Goal: Information Seeking & Learning: Learn about a topic

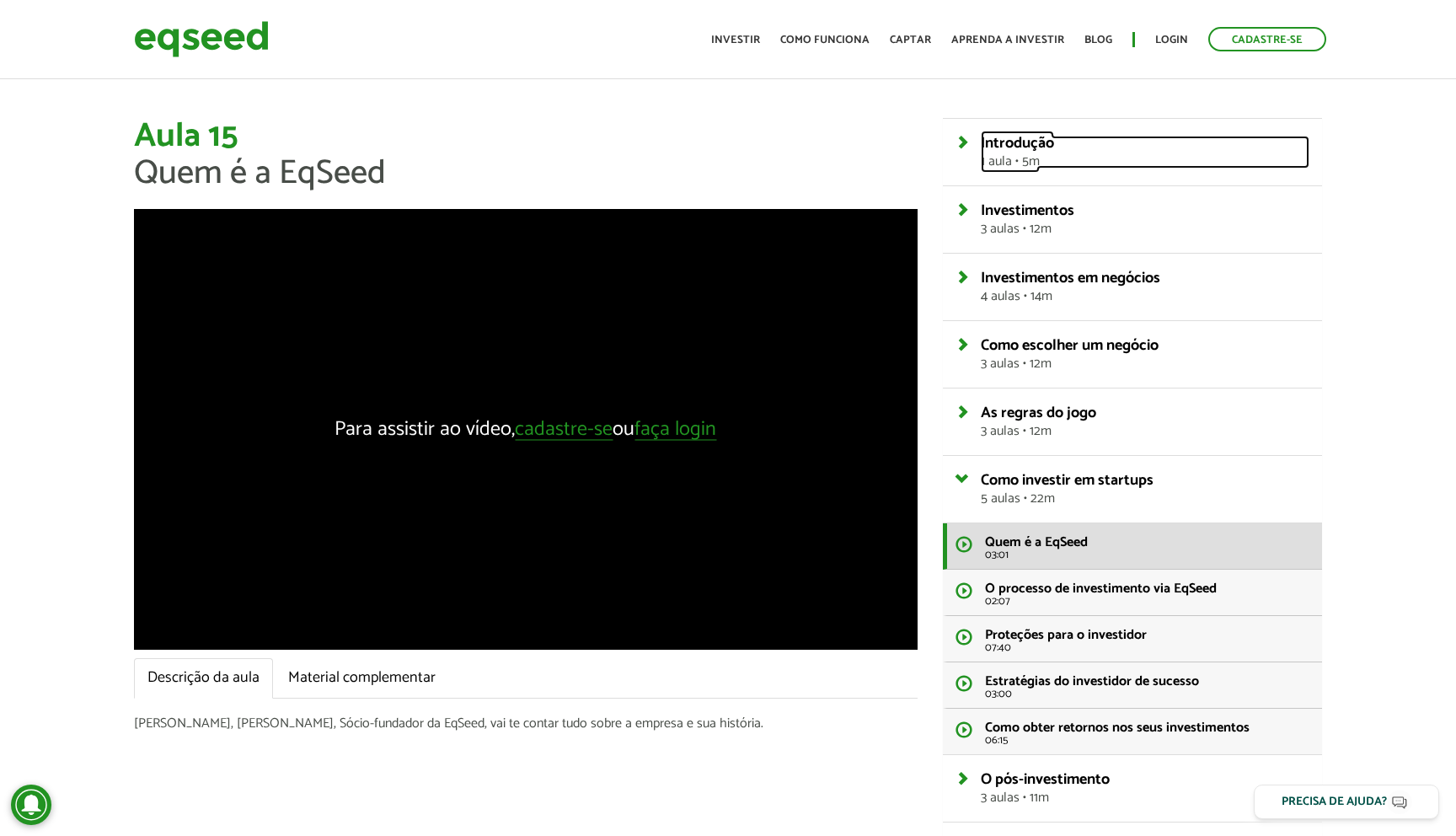
click at [980, 139] on link "Introdução 1 aula • 5m" at bounding box center [1144, 152] width 328 height 33
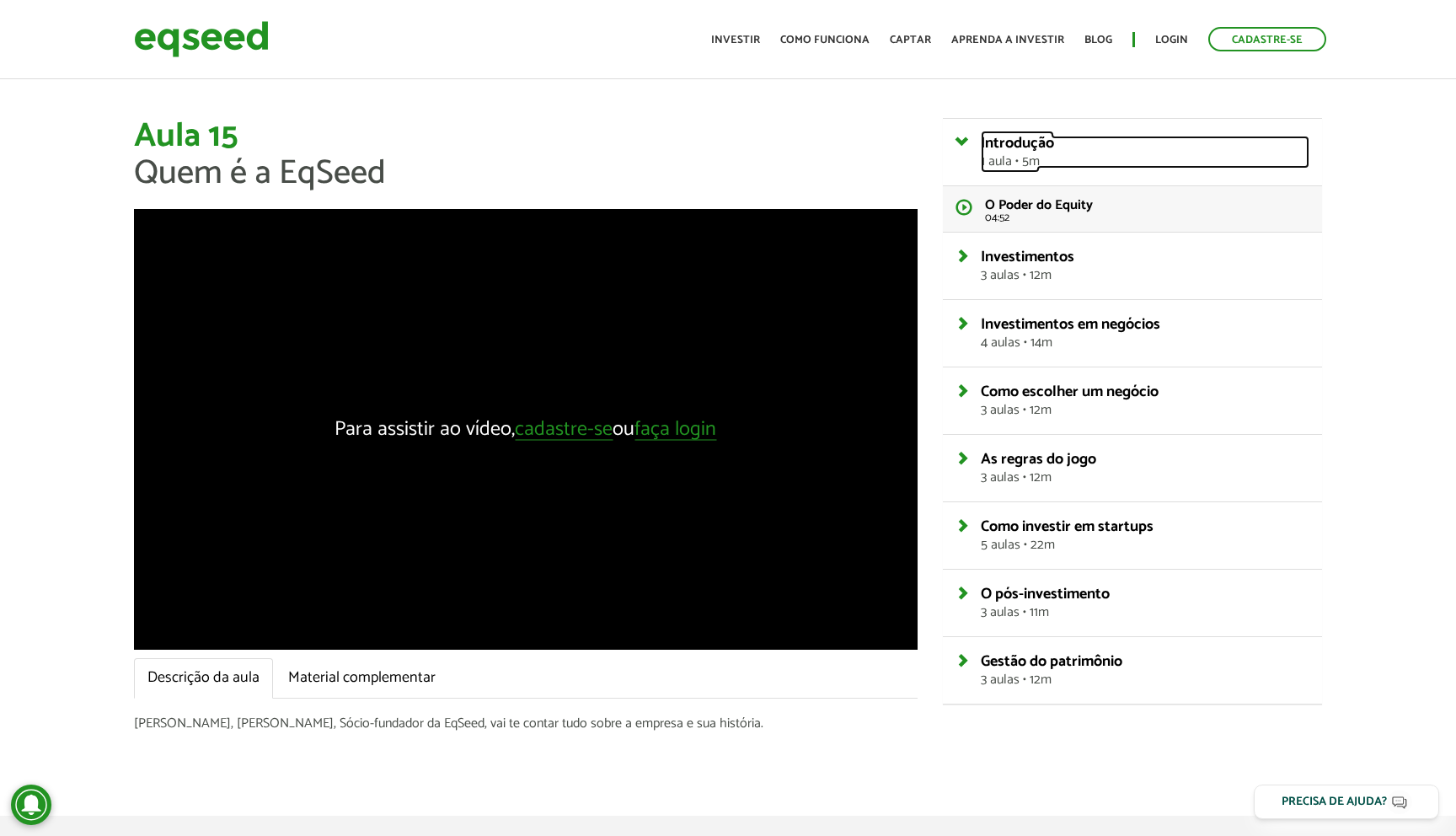
click at [980, 139] on link "Introdução 1 aula • 5m" at bounding box center [1144, 152] width 328 height 33
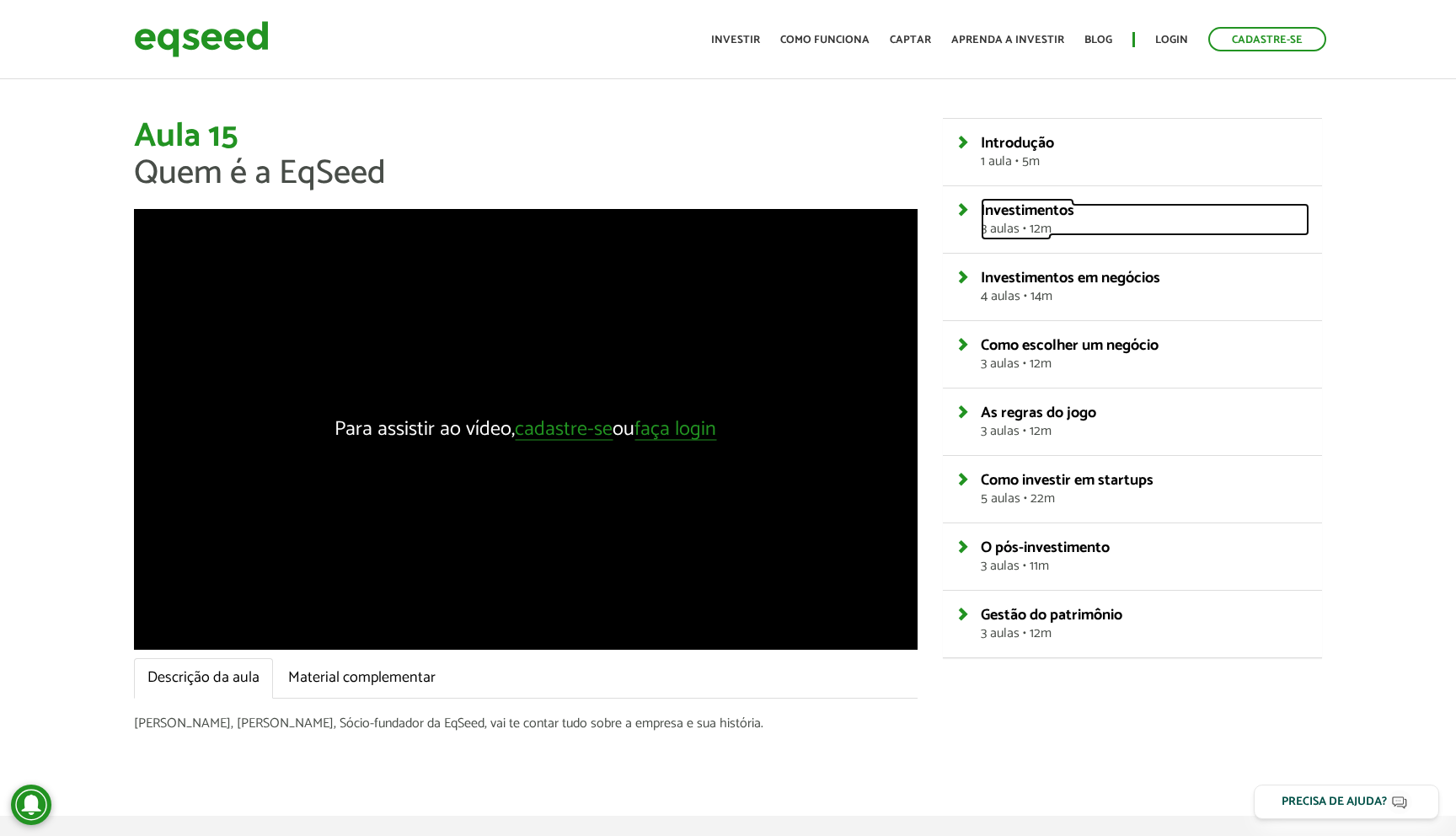
click at [980, 208] on link "Investimentos 3 aulas • 12m" at bounding box center [1144, 220] width 328 height 33
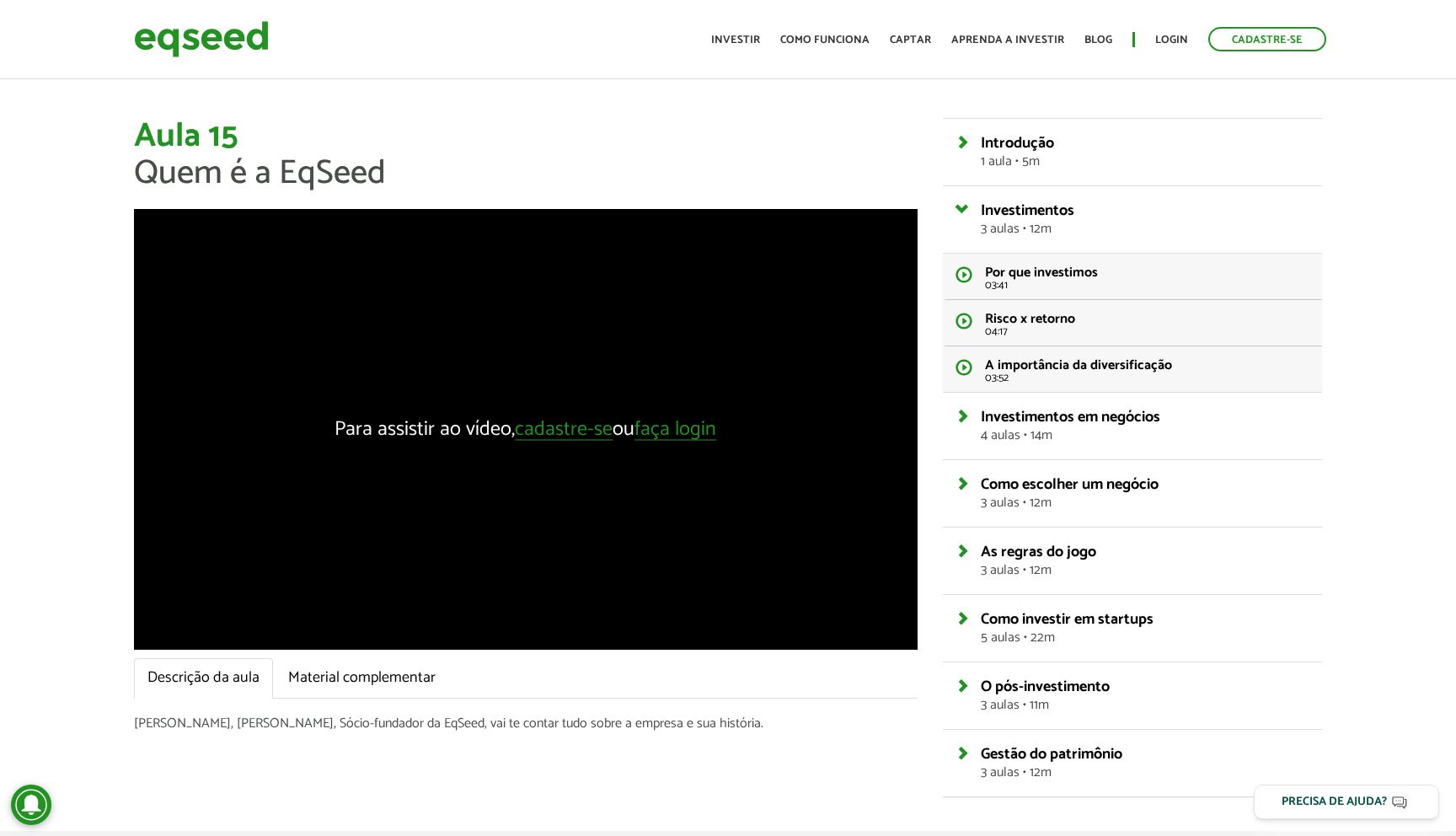
click at [572, 149] on h1 "Aula 15 Quem é a EqSeed" at bounding box center [525, 155] width 784 height 75
